Goal: Information Seeking & Learning: Learn about a topic

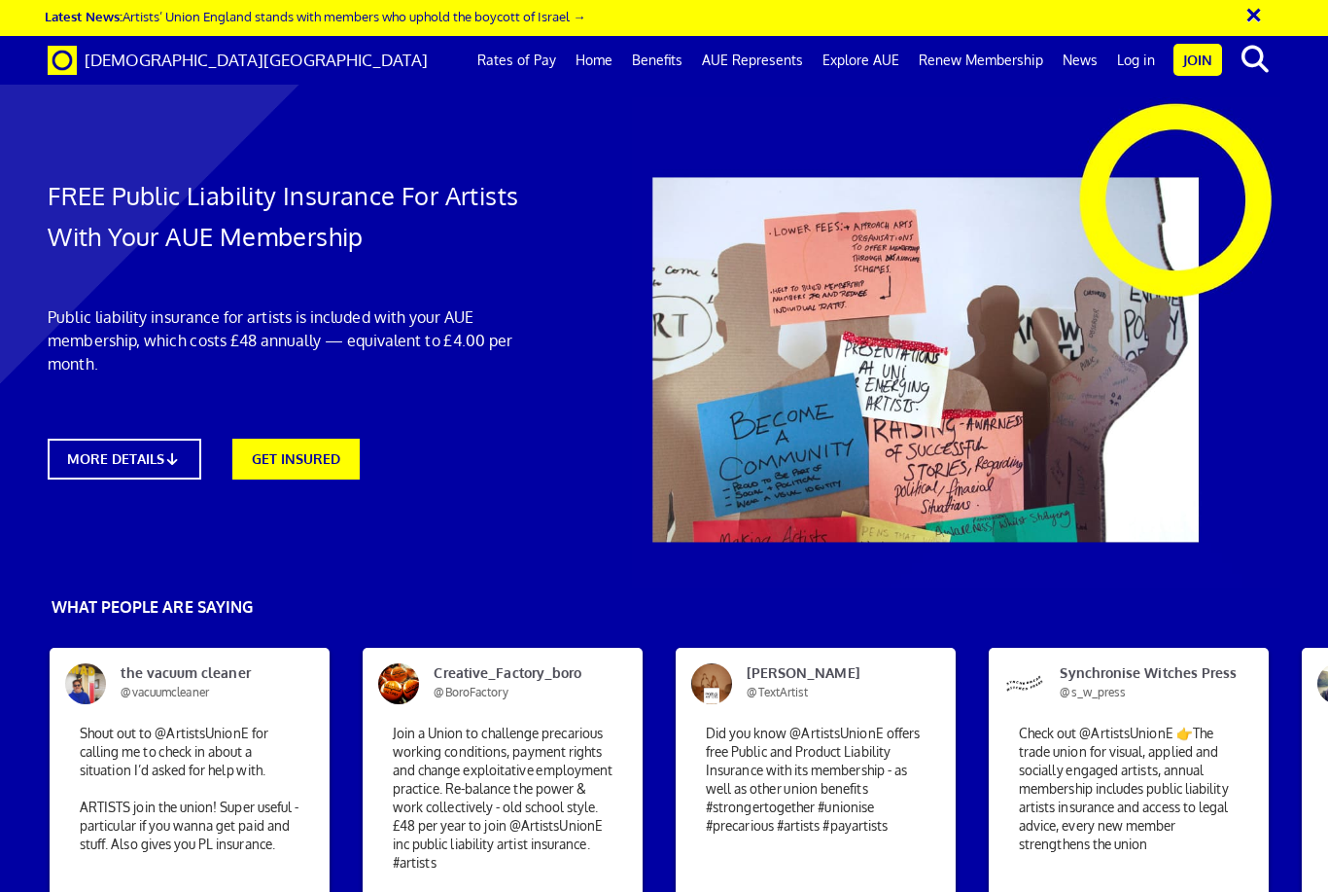
scroll to position [0, 8]
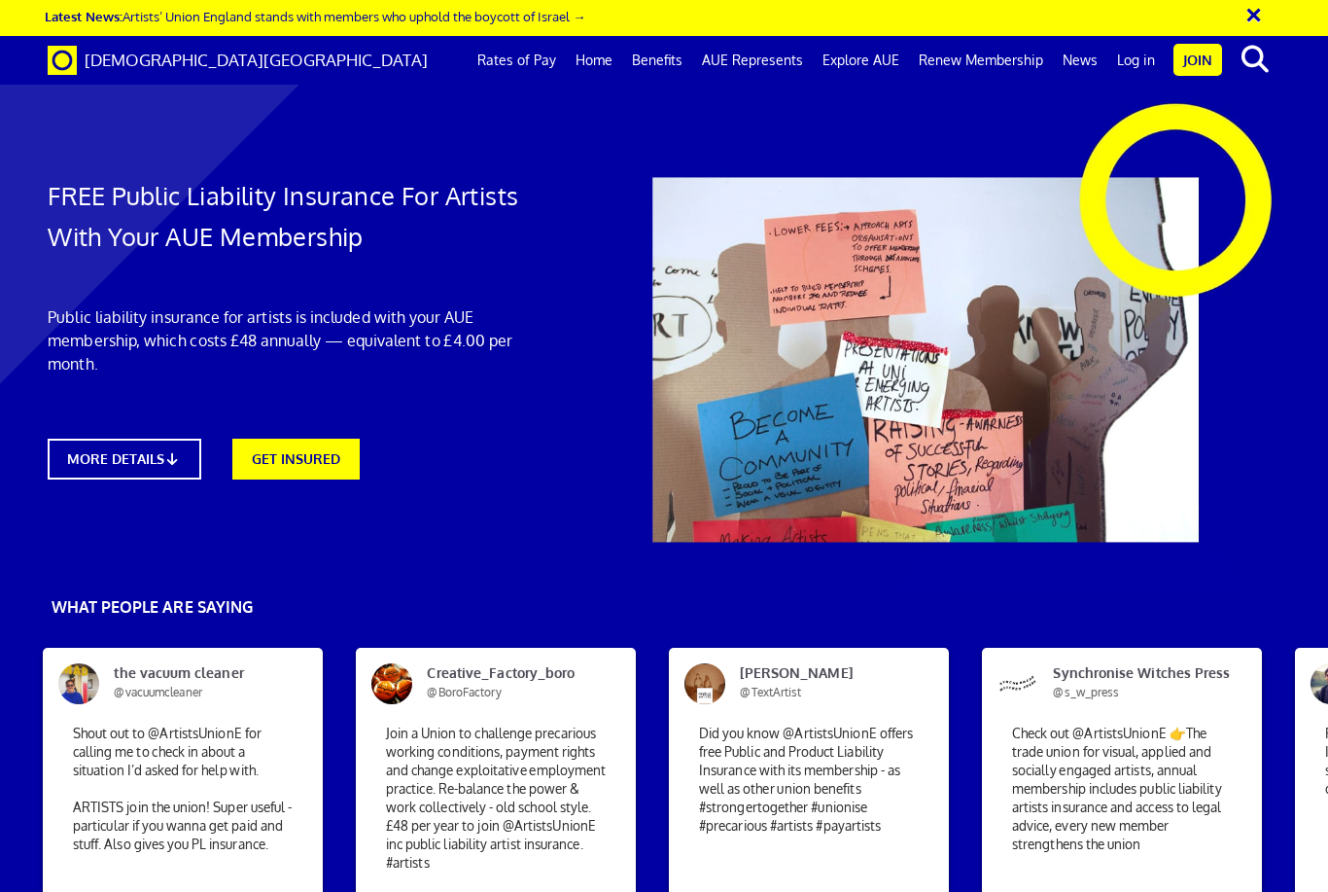
click at [185, 430] on div "FREE Public Liability Insurance For Artists With Your AUE Membership Public lia…" at bounding box center [296, 298] width 526 height 402
click at [174, 440] on link "MORE DETAILS" at bounding box center [125, 459] width 154 height 41
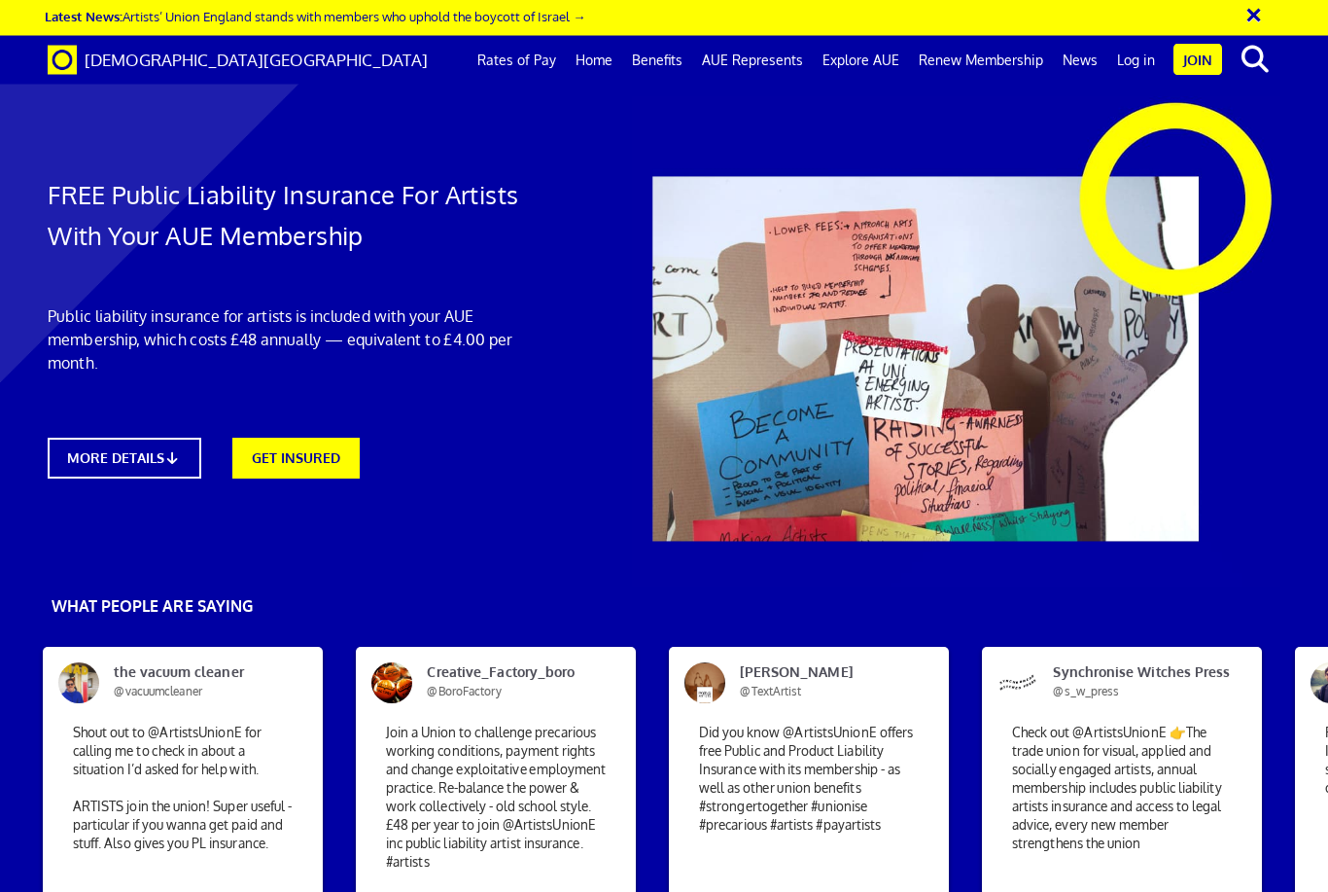
scroll to position [730, 0]
